Goal: Task Accomplishment & Management: Complete application form

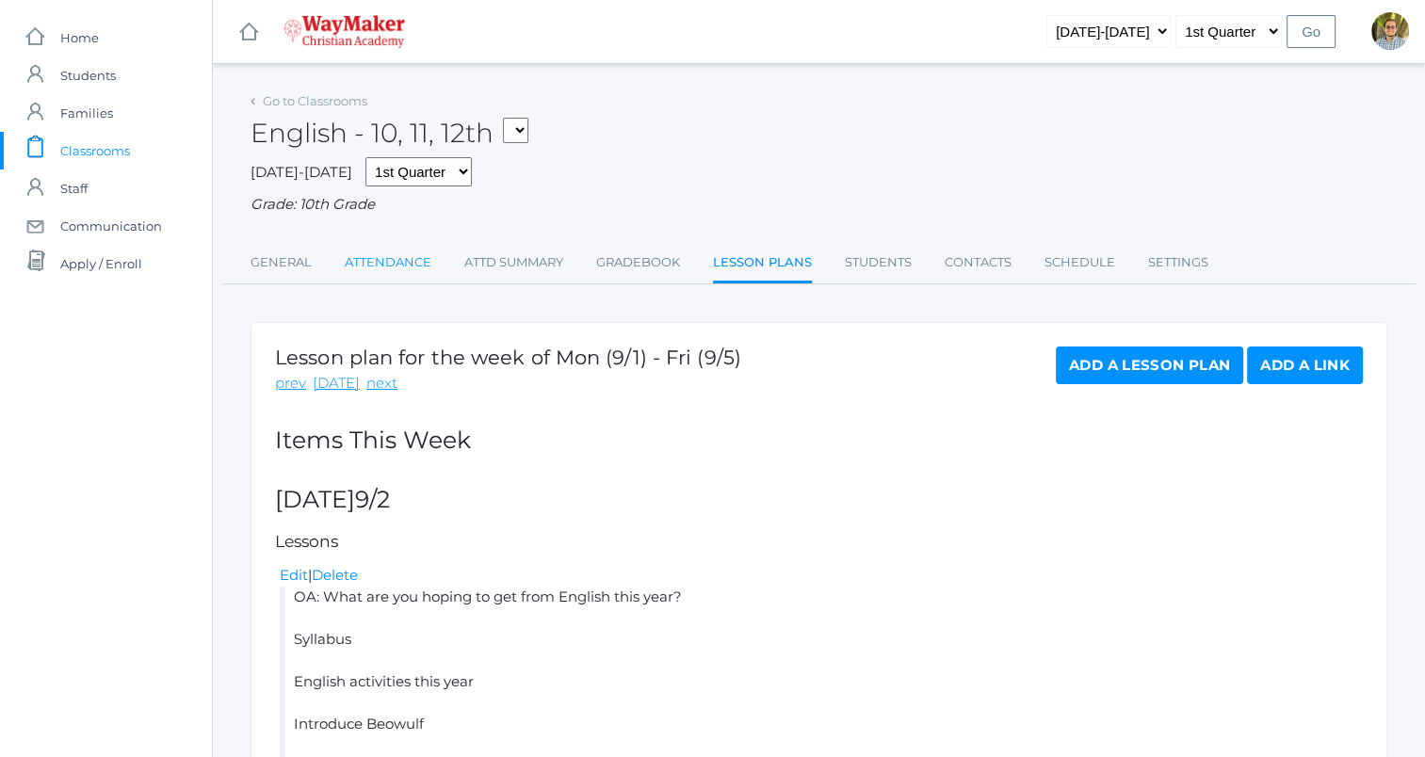
click at [400, 273] on link "Attendance" at bounding box center [388, 263] width 87 height 38
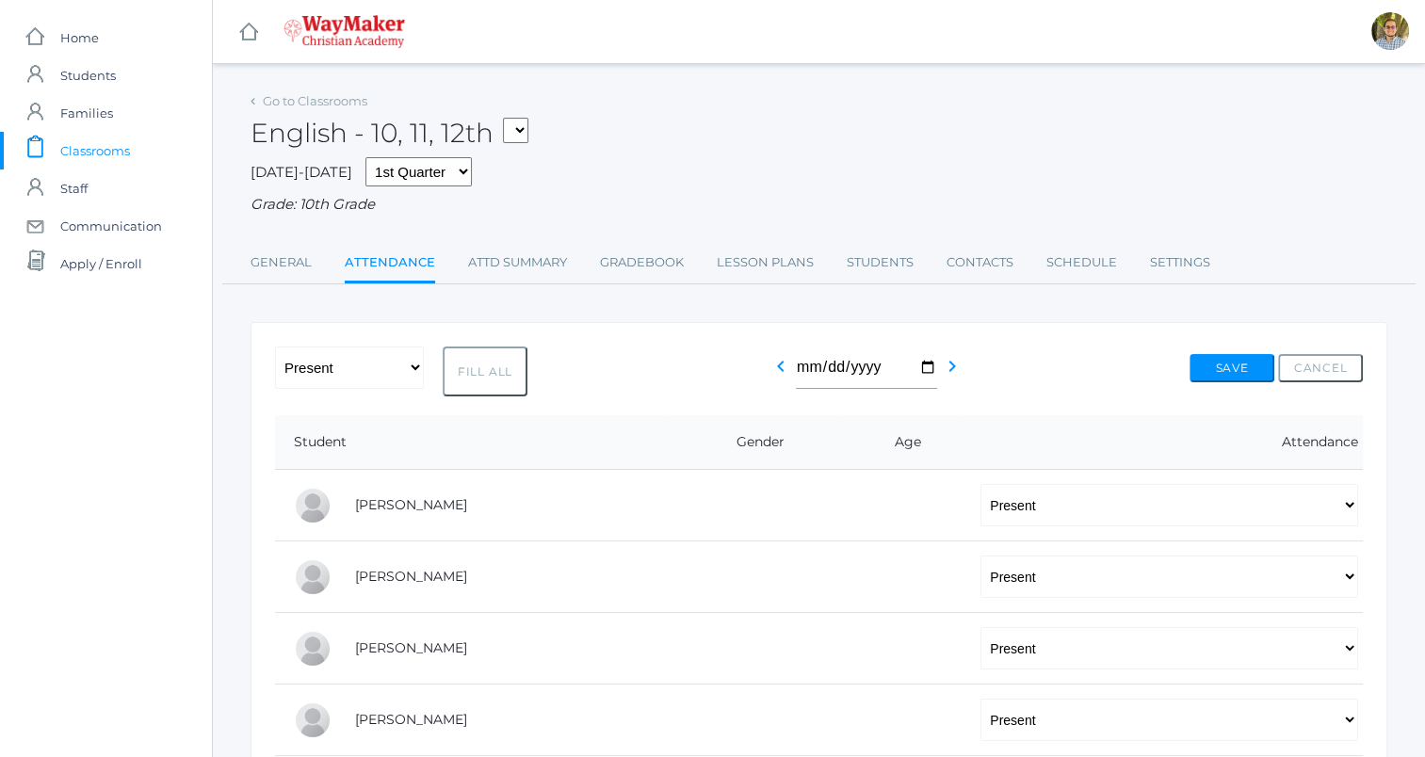
click at [114, 148] on span "Classrooms" at bounding box center [95, 151] width 70 height 38
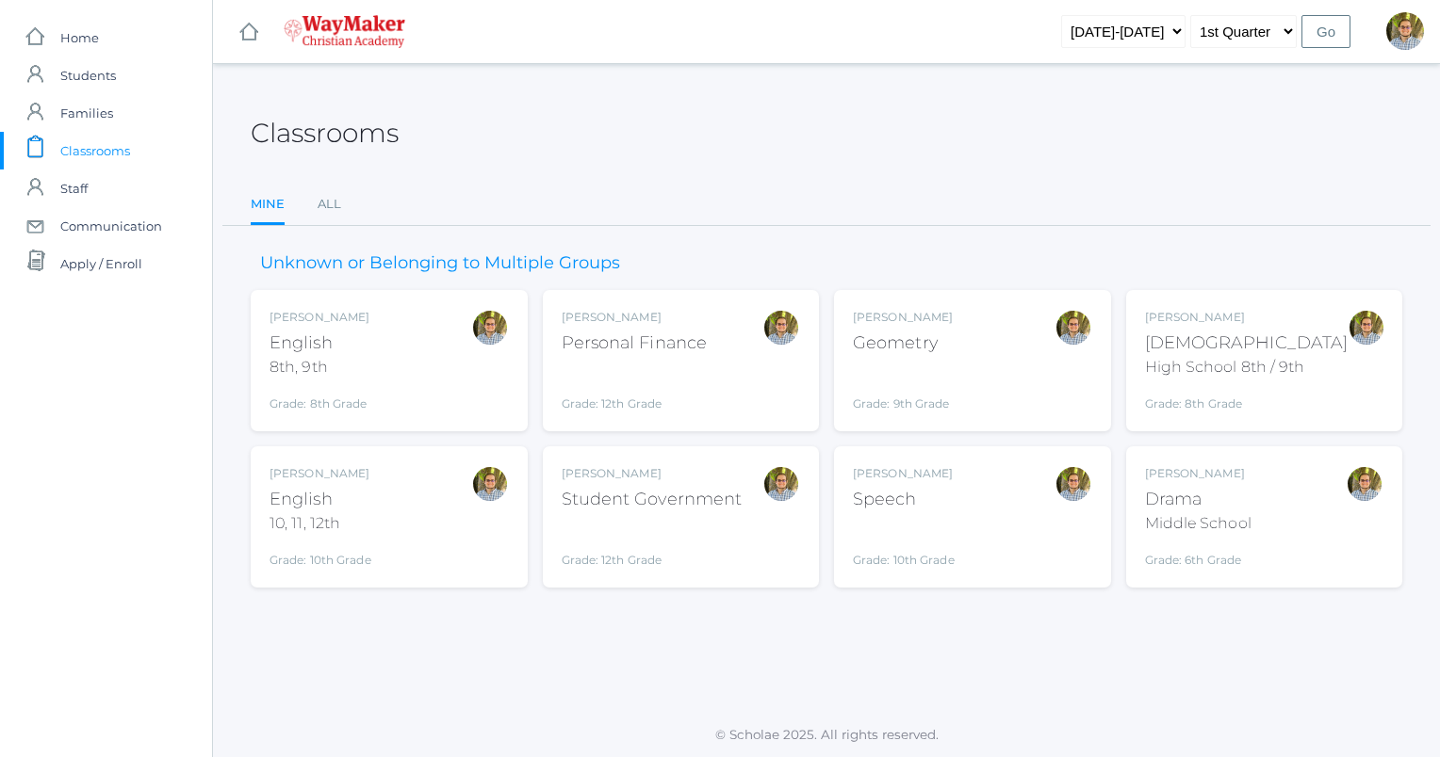
click at [995, 338] on div "Kylen Braileanu Geometry Grade: 9th Grade GEOM" at bounding box center [972, 361] width 239 height 104
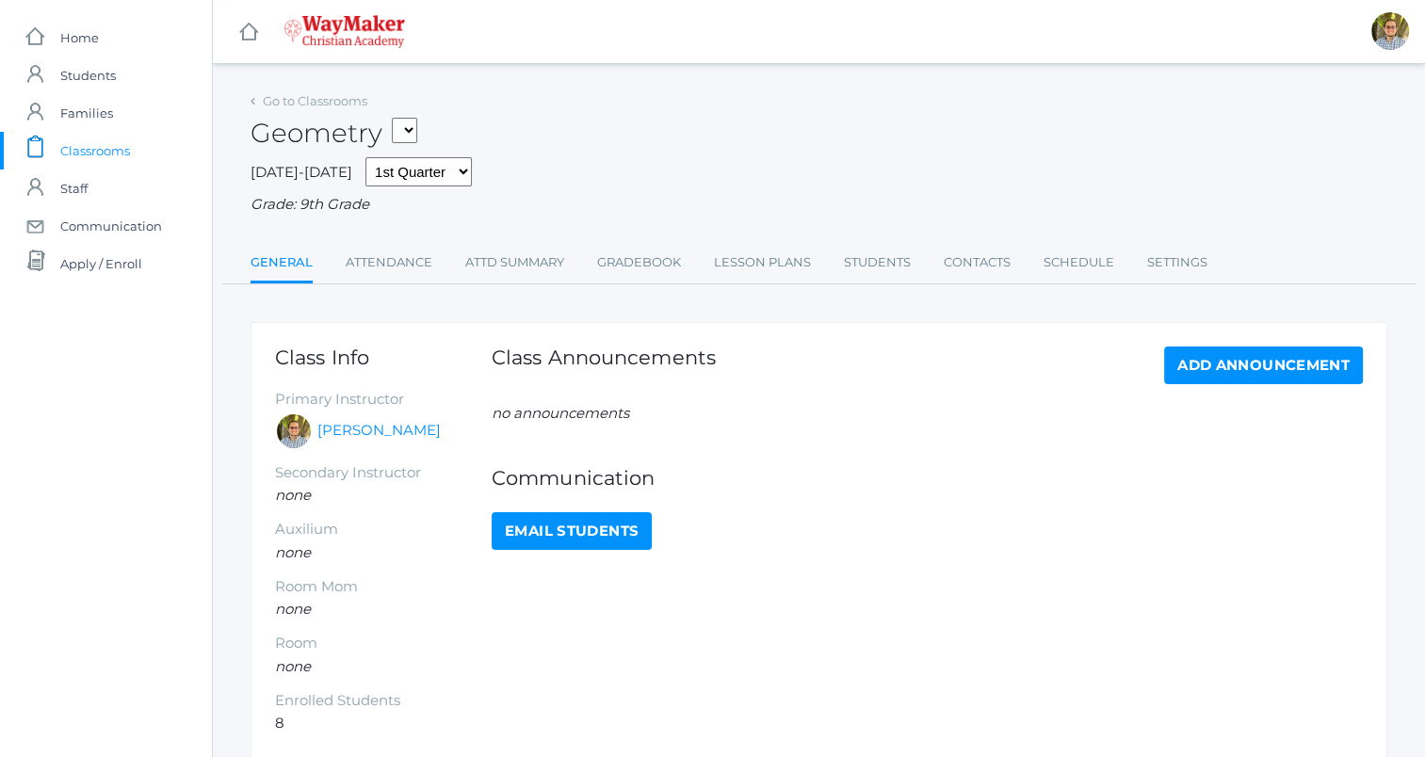
click at [791, 283] on li "Lesson Plans" at bounding box center [762, 264] width 97 height 41
click at [770, 264] on link "Lesson Plans" at bounding box center [762, 263] width 97 height 38
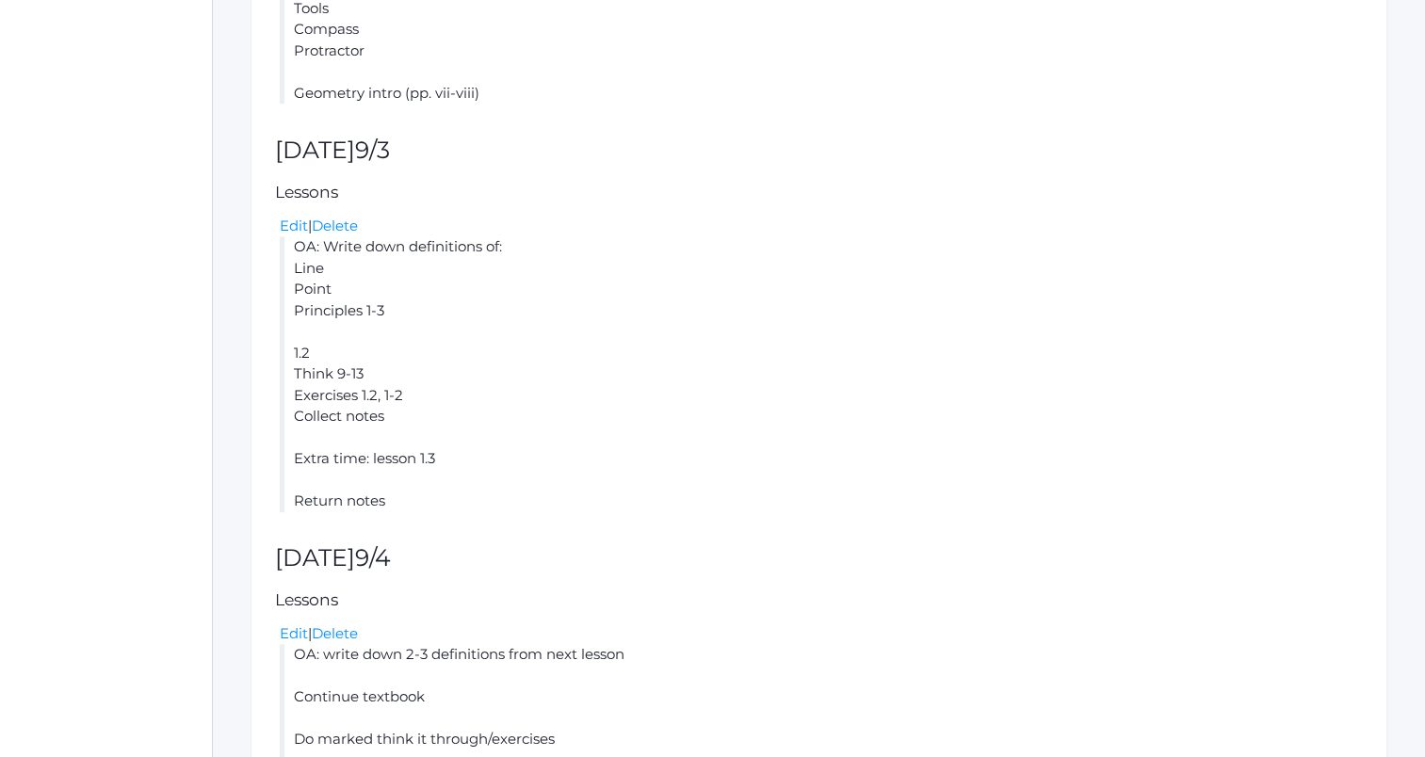
scroll to position [1356, 0]
drag, startPoint x: 584, startPoint y: 345, endPoint x: 942, endPoint y: 303, distance: 360.4
click at [942, 303] on li "OA: Write down definitions of: Line Point Principles 1-3 1.2 Think 9-13 Exercis…" at bounding box center [821, 371] width 1083 height 276
click at [791, 381] on li "OA: Write down definitions of: Line Point Principles 1-3 1.2 Think 9-13 Exercis…" at bounding box center [821, 371] width 1083 height 276
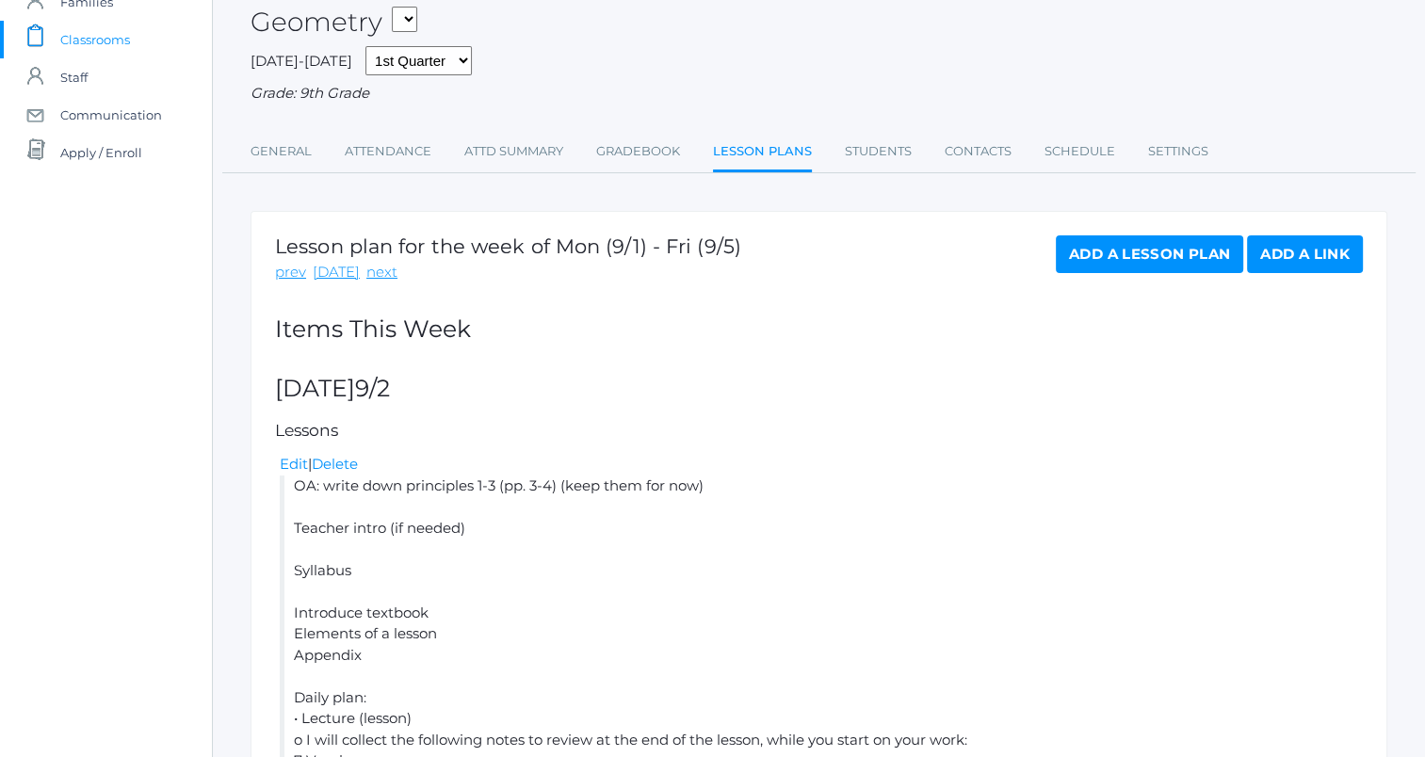
scroll to position [0, 0]
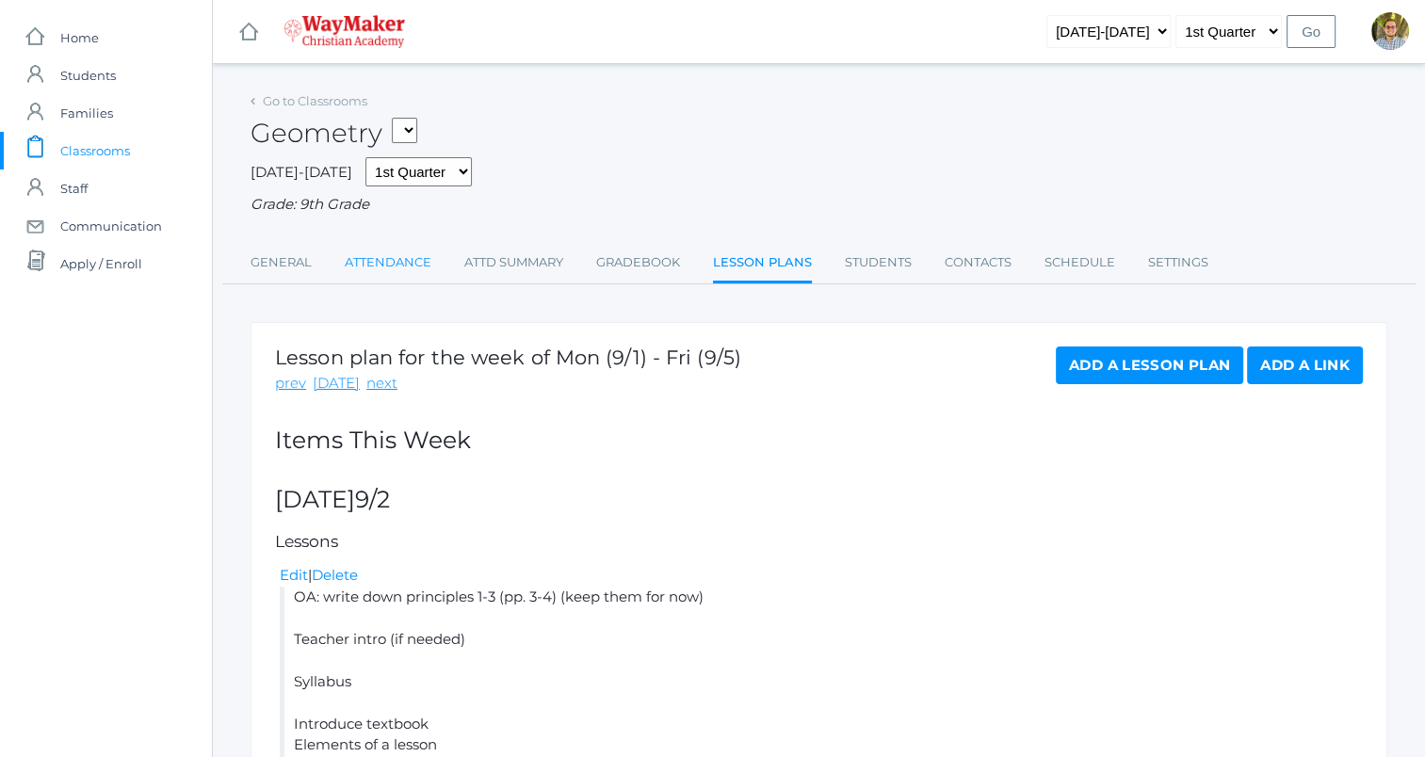
click at [402, 266] on link "Attendance" at bounding box center [388, 263] width 87 height 38
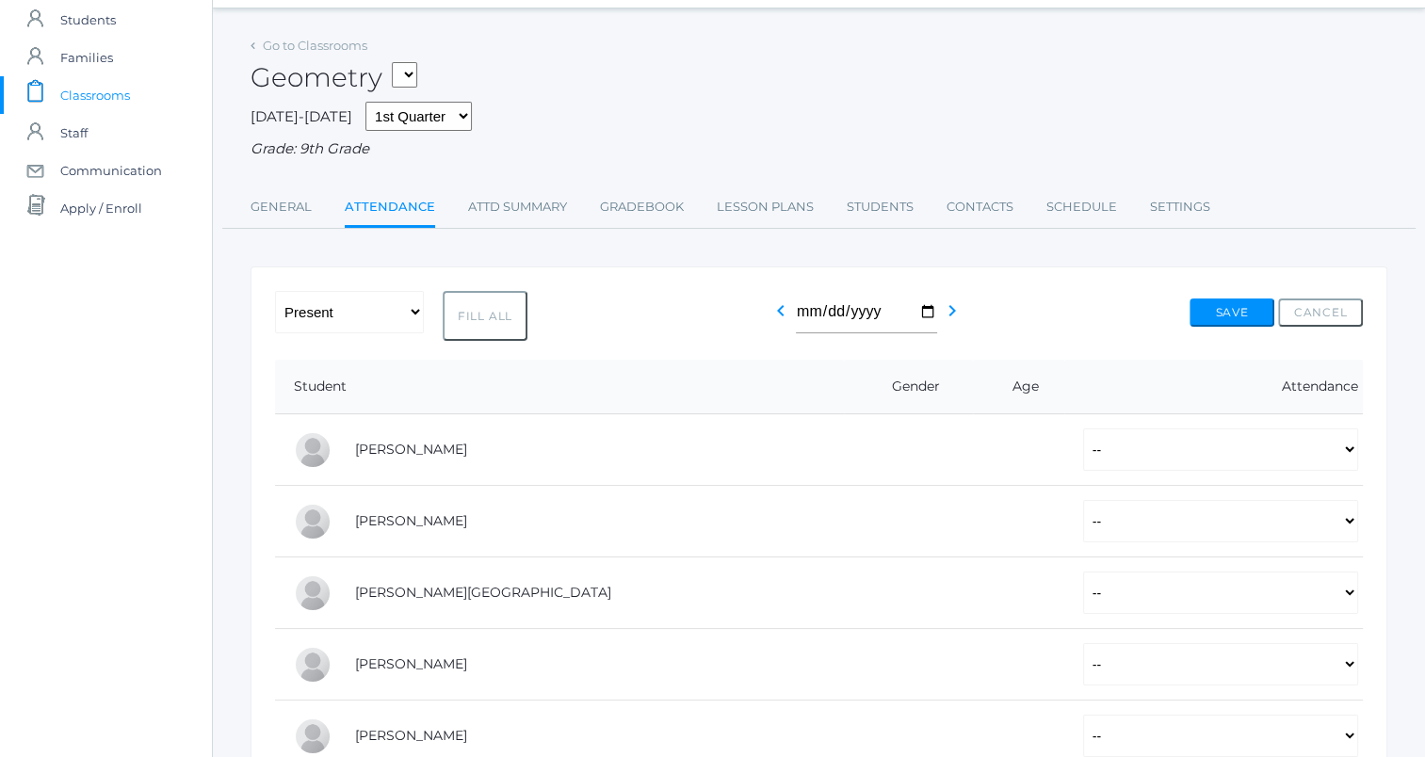
scroll to position [58, 0]
click at [1177, 448] on select "-- Present Tardy Excused Tardy Unexcused Absent Excused Absent Unexcused" at bounding box center [1220, 447] width 275 height 42
select select "P"
click at [1083, 426] on select "-- Present Tardy Excused Tardy Unexcused Absent Excused Absent Unexcused" at bounding box center [1220, 447] width 275 height 42
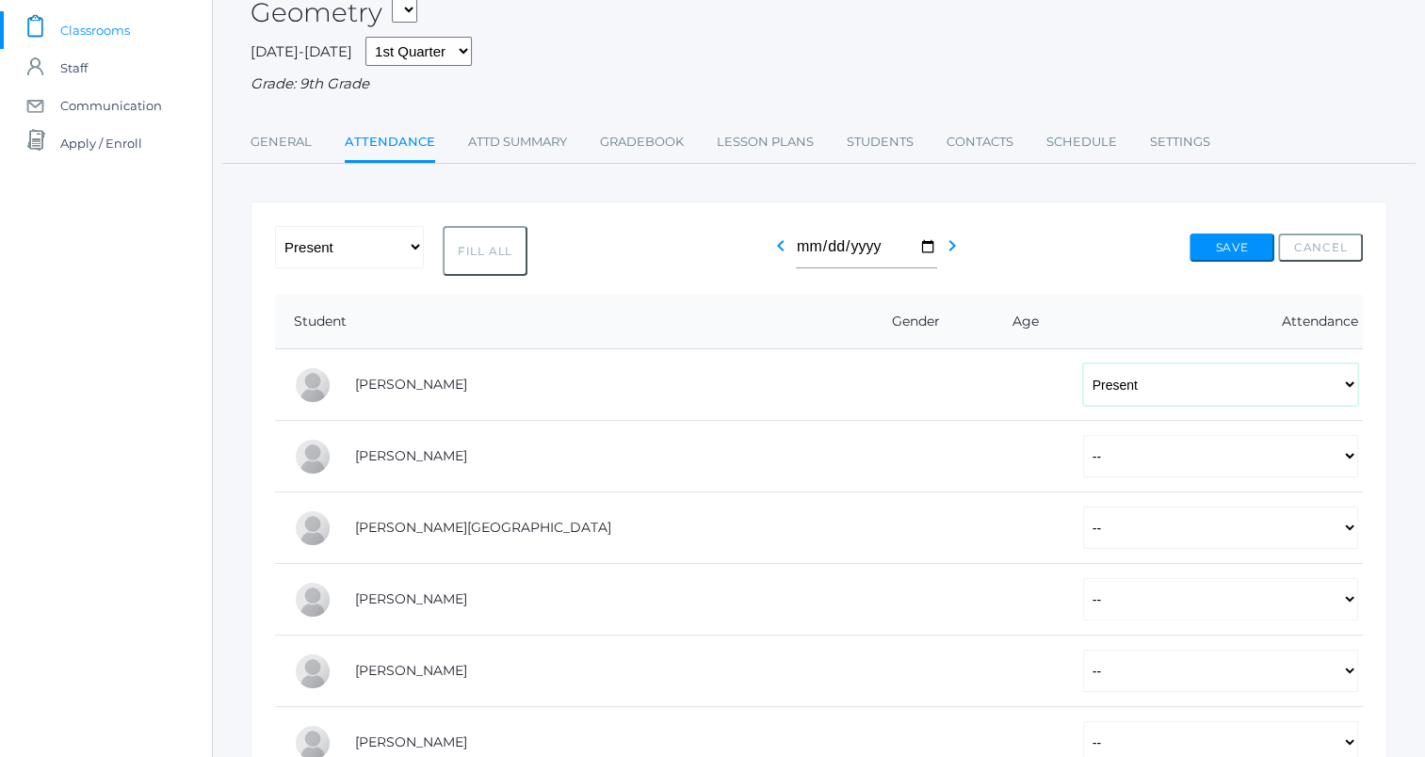
scroll to position [122, 0]
click at [1086, 457] on select "-- Present Tardy Excused Tardy Unexcused Absent Excused Absent Unexcused" at bounding box center [1220, 454] width 275 height 42
select select "P"
click at [1083, 433] on select "-- Present Tardy Excused Tardy Unexcused Absent Excused Absent Unexcused" at bounding box center [1220, 454] width 275 height 42
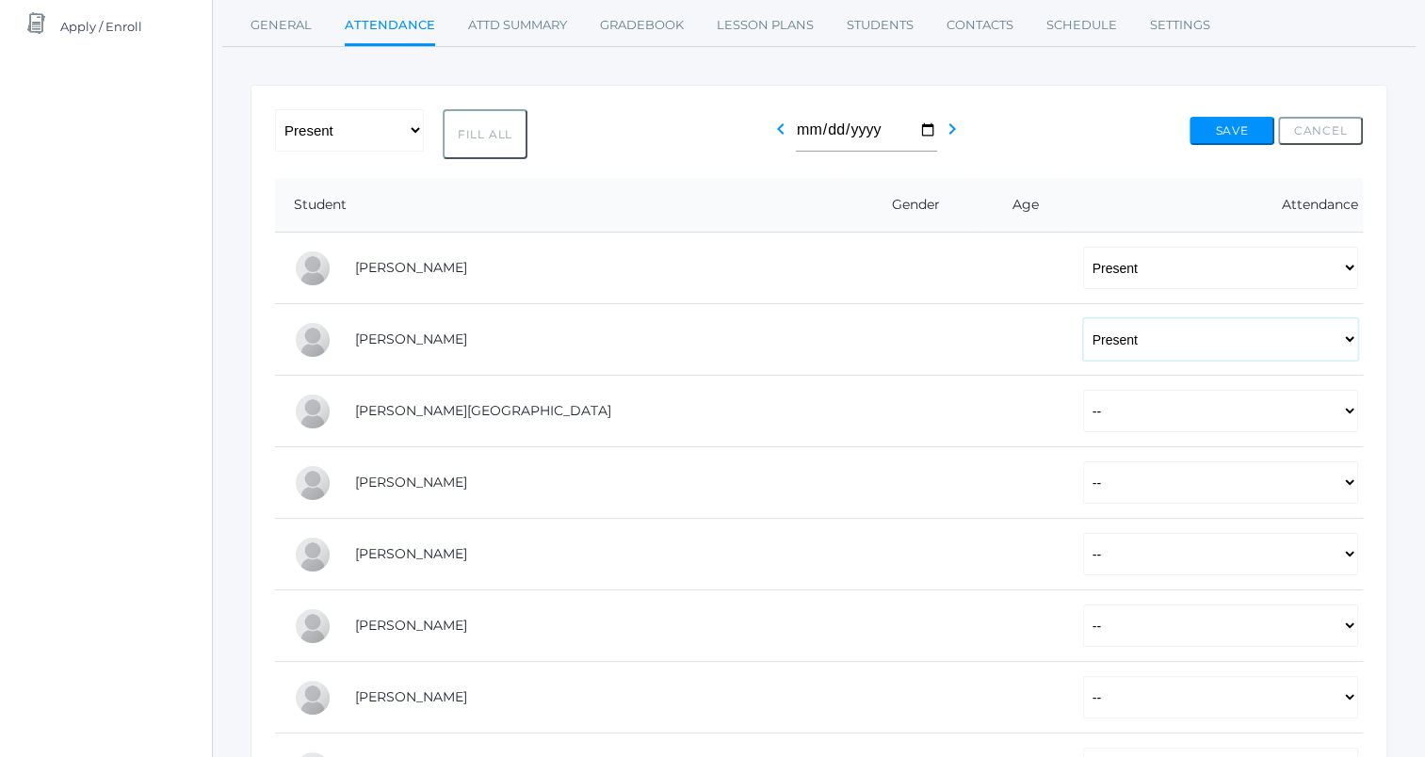
scroll to position [282, 0]
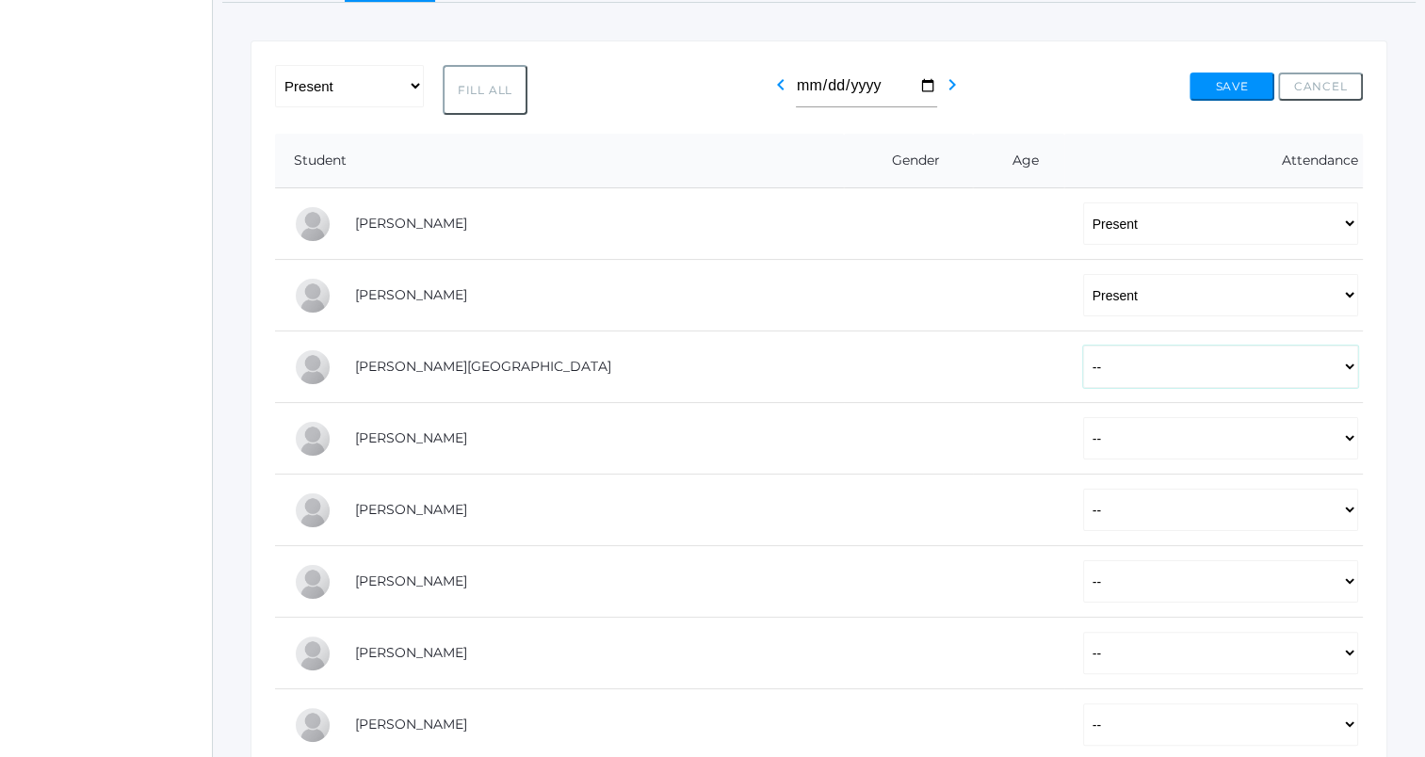
click at [1089, 369] on select "-- Present Tardy Excused Tardy Unexcused Absent Excused Absent Unexcused" at bounding box center [1220, 367] width 275 height 42
select select "P"
click at [1083, 346] on select "-- Present Tardy Excused Tardy Unexcused Absent Excused Absent Unexcused" at bounding box center [1220, 367] width 275 height 42
click at [1083, 448] on select "-- Present Tardy Excused Tardy Unexcused Absent Excused Absent Unexcused" at bounding box center [1220, 438] width 275 height 42
select select "P"
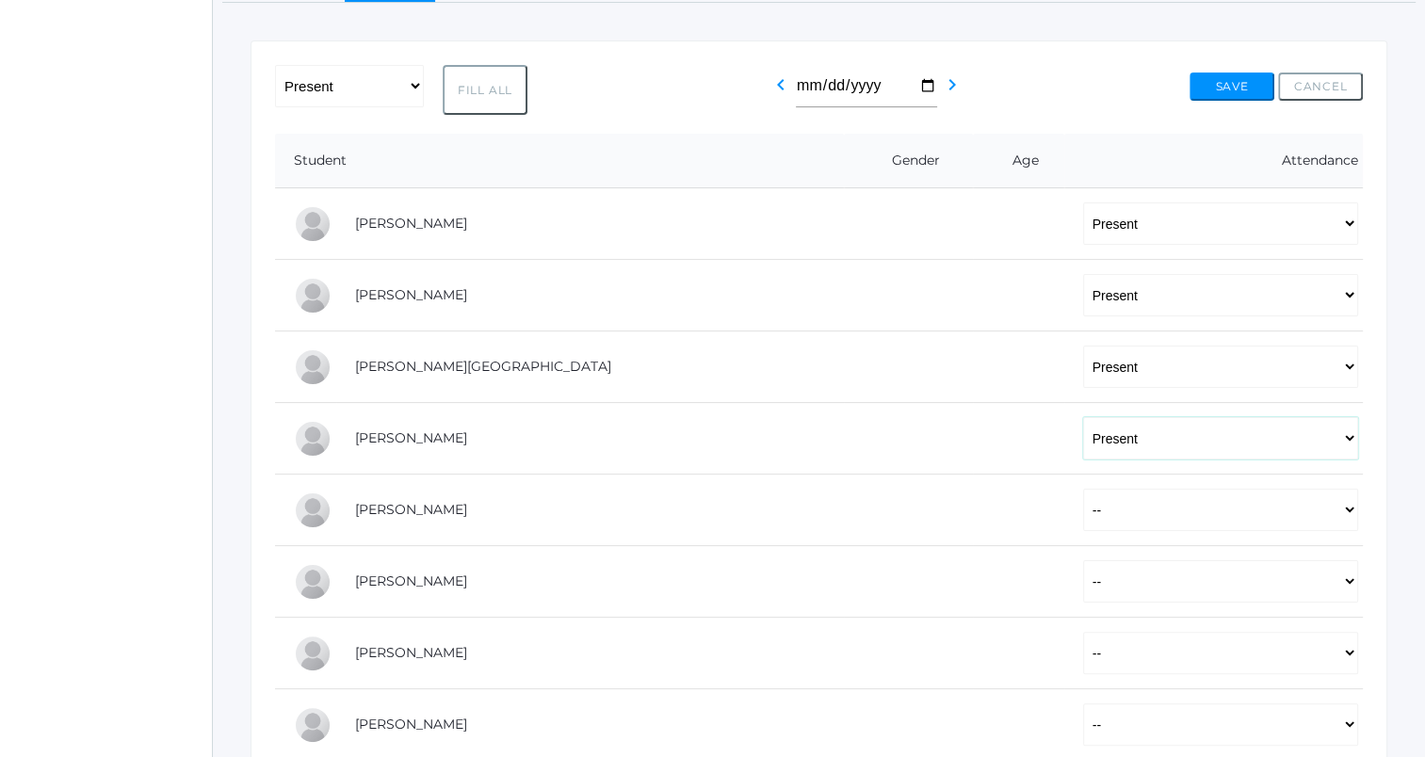
click at [1083, 417] on select "-- Present Tardy Excused Tardy Unexcused Absent Excused Absent Unexcused" at bounding box center [1220, 438] width 275 height 42
click at [1083, 510] on select "-- Present Tardy Excused Tardy Unexcused Absent Excused Absent Unexcused" at bounding box center [1220, 510] width 275 height 42
select select "P"
click at [1083, 489] on select "-- Present Tardy Excused Tardy Unexcused Absent Excused Absent Unexcused" at bounding box center [1220, 510] width 275 height 42
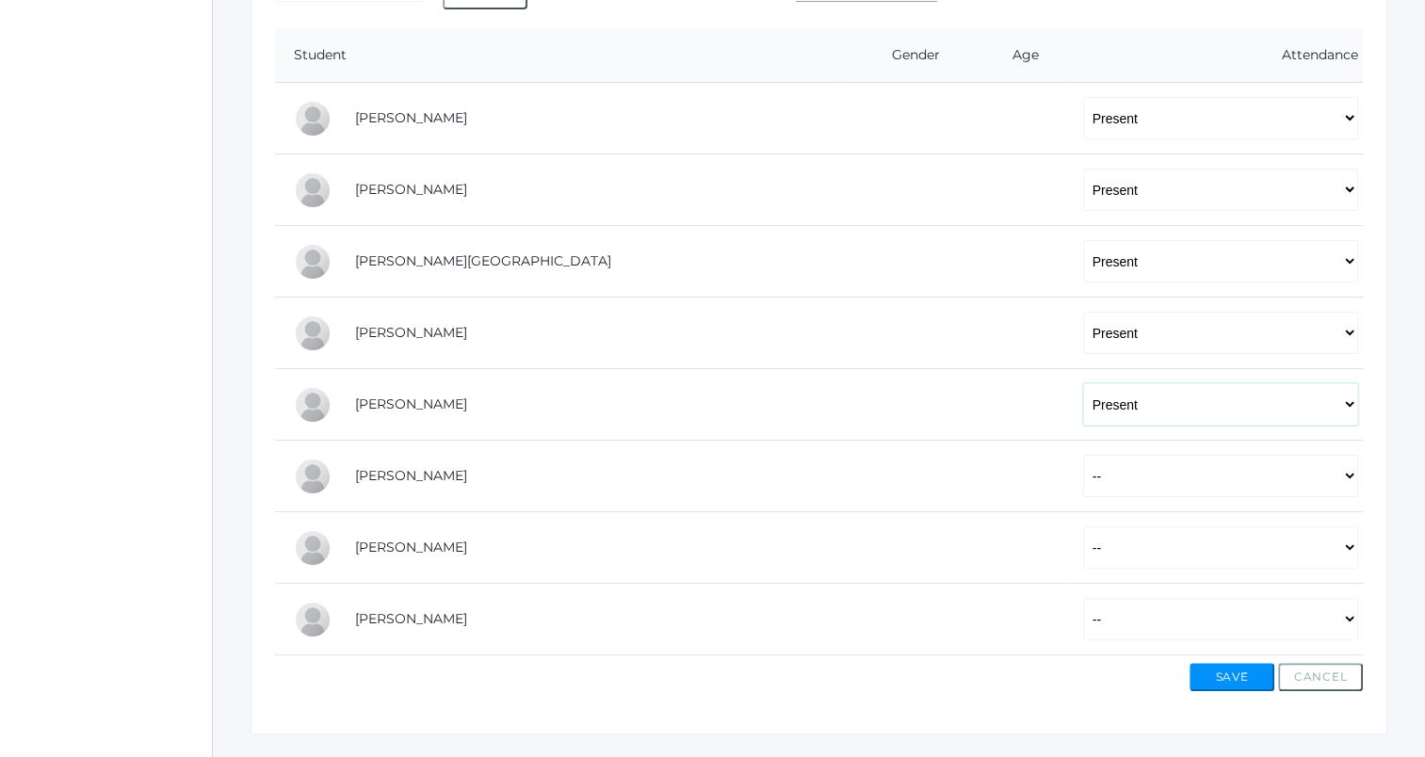
scroll to position [388, 0]
click at [1083, 472] on select "-- Present Tardy Excused Tardy Unexcused Absent Excused Absent Unexcused" at bounding box center [1220, 475] width 275 height 42
select select "P"
click at [1083, 454] on select "-- Present Tardy Excused Tardy Unexcused Absent Excused Absent Unexcused" at bounding box center [1220, 475] width 275 height 42
click at [1083, 543] on select "-- Present Tardy Excused Tardy Unexcused Absent Excused Absent Unexcused" at bounding box center [1220, 547] width 275 height 42
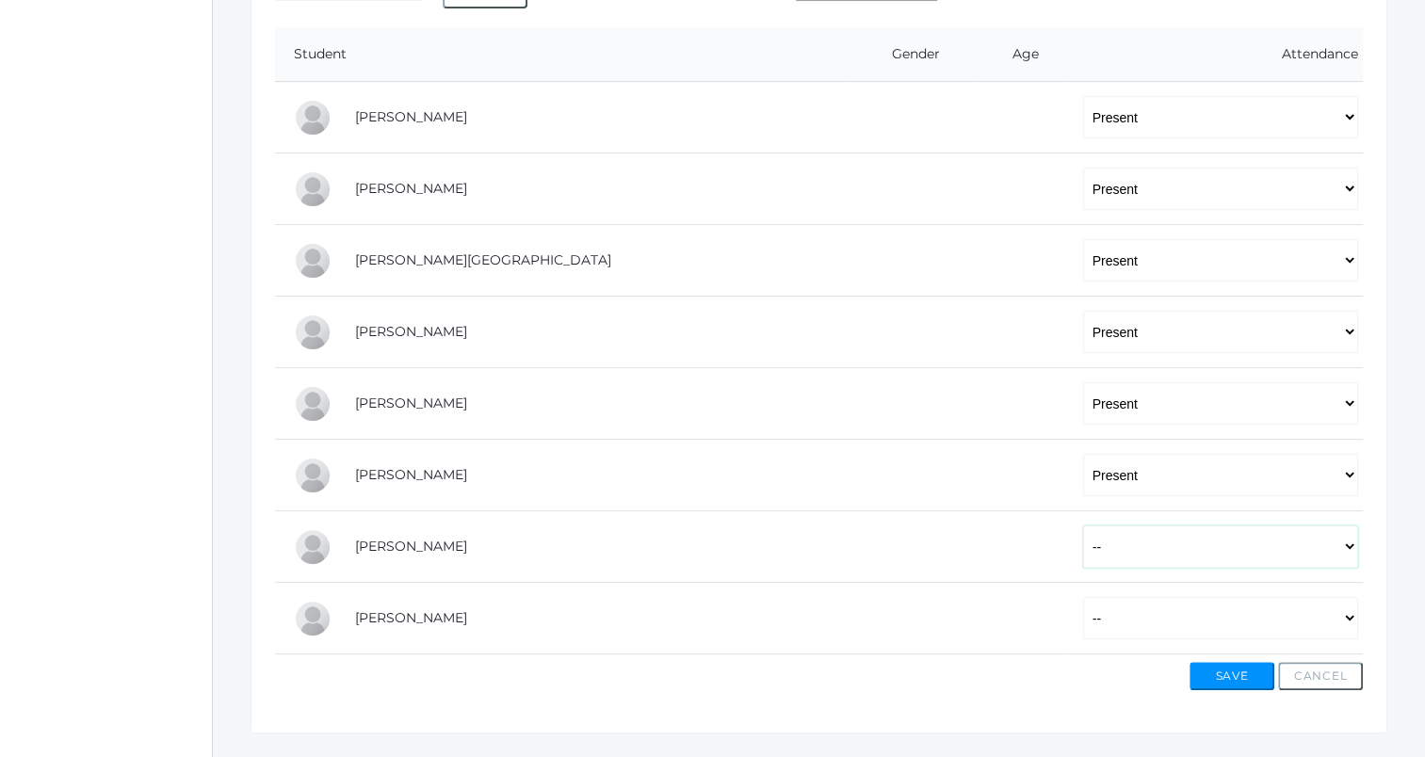
select select "P"
click at [1083, 526] on select "-- Present Tardy Excused Tardy Unexcused Absent Excused Absent Unexcused" at bounding box center [1220, 547] width 275 height 42
click at [1083, 611] on select "-- Present Tardy Excused Tardy Unexcused Absent Excused Absent Unexcused" at bounding box center [1220, 618] width 275 height 42
select select "P"
click at [1083, 597] on select "-- Present Tardy Excused Tardy Unexcused Absent Excused Absent Unexcused" at bounding box center [1220, 618] width 275 height 42
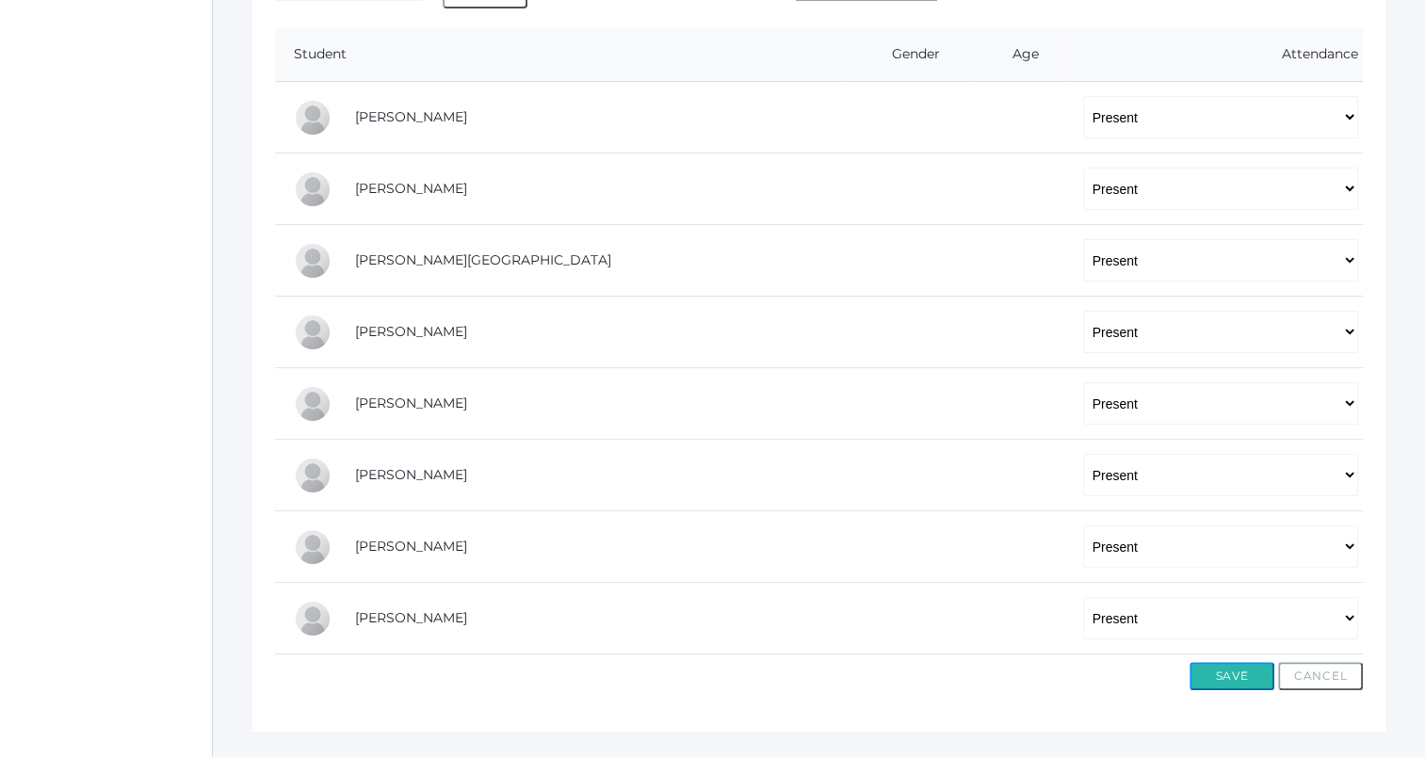
click at [1225, 671] on button "Save" at bounding box center [1232, 676] width 85 height 28
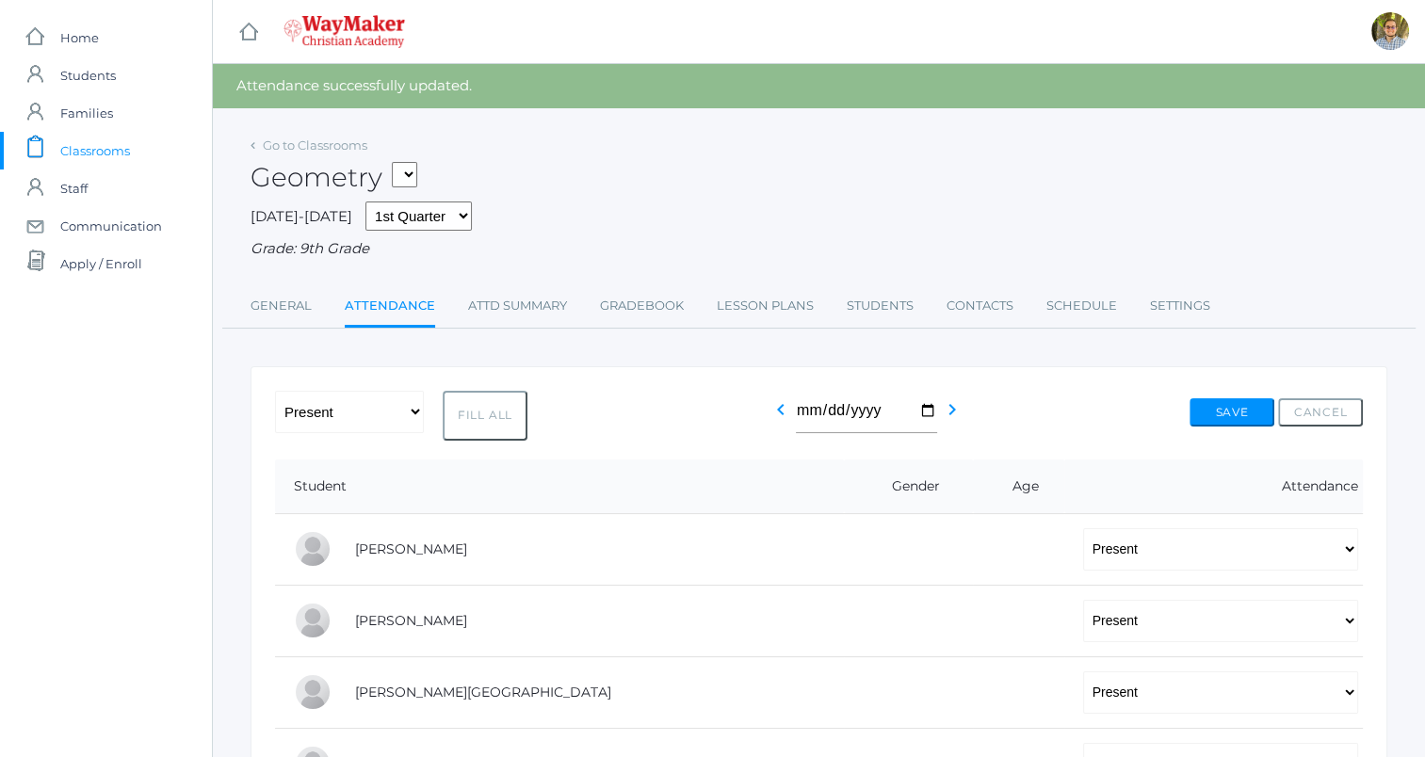
click at [816, 305] on ul "General Attendance Attd Summary Gradebook Lesson Plans Students Contacts Schedu…" at bounding box center [819, 307] width 1137 height 41
click at [789, 309] on link "Lesson Plans" at bounding box center [765, 306] width 97 height 38
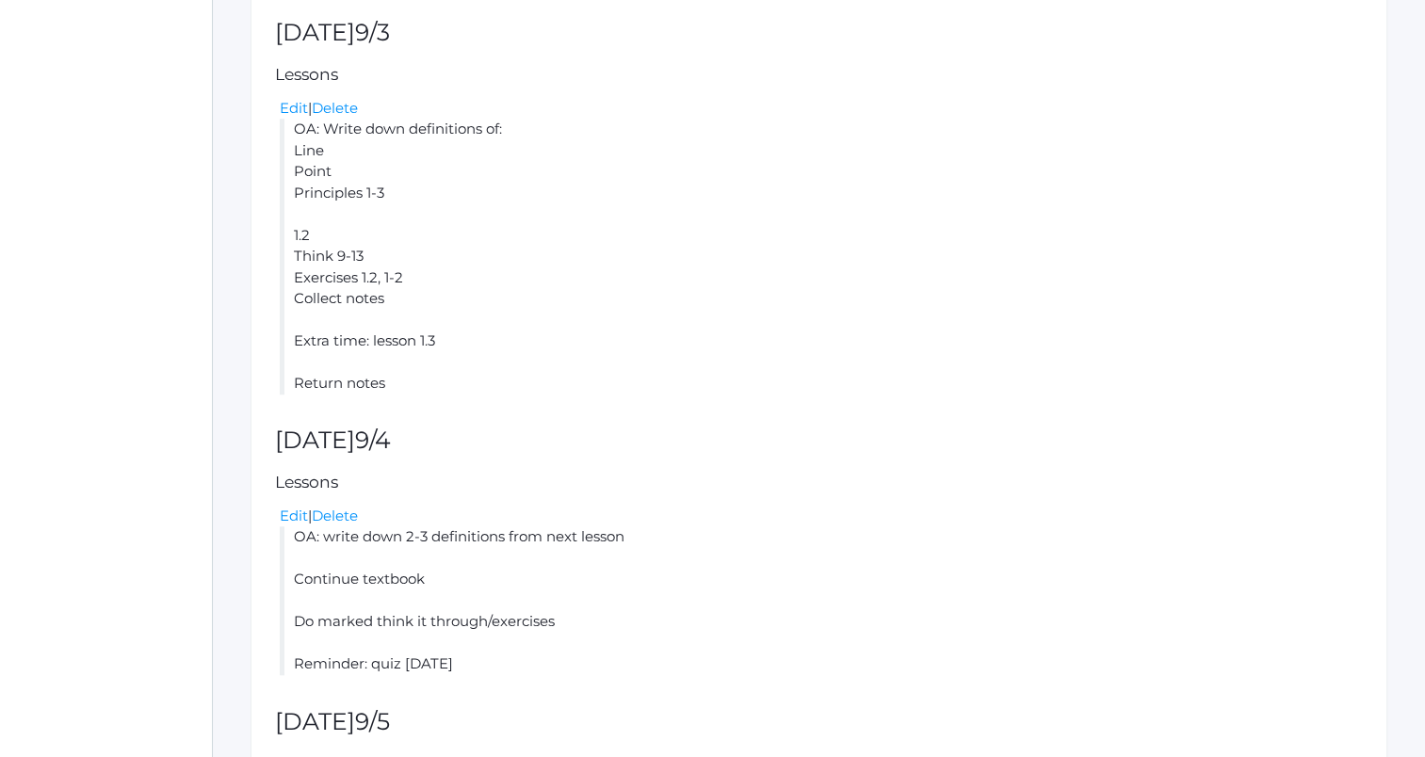
scroll to position [1472, 0]
